Goal: Go to known website: Access a specific website the user already knows

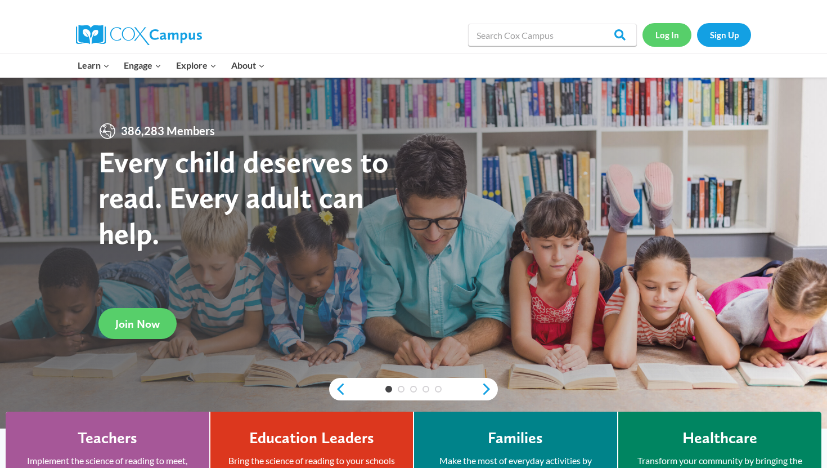
click at [666, 34] on link "Log In" at bounding box center [667, 34] width 49 height 23
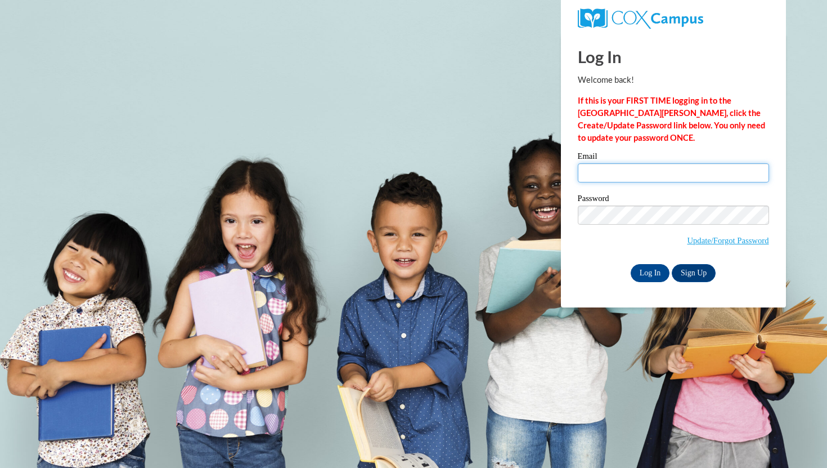
click at [603, 182] on div "Email" at bounding box center [673, 171] width 191 height 39
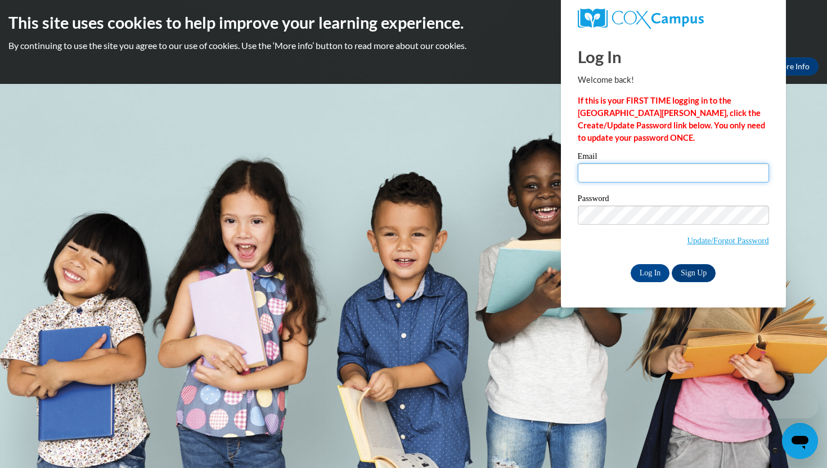
click at [603, 174] on input "Email" at bounding box center [673, 172] width 191 height 19
type input "[EMAIL_ADDRESS][DOMAIN_NAME]"
